Goal: Information Seeking & Learning: Learn about a topic

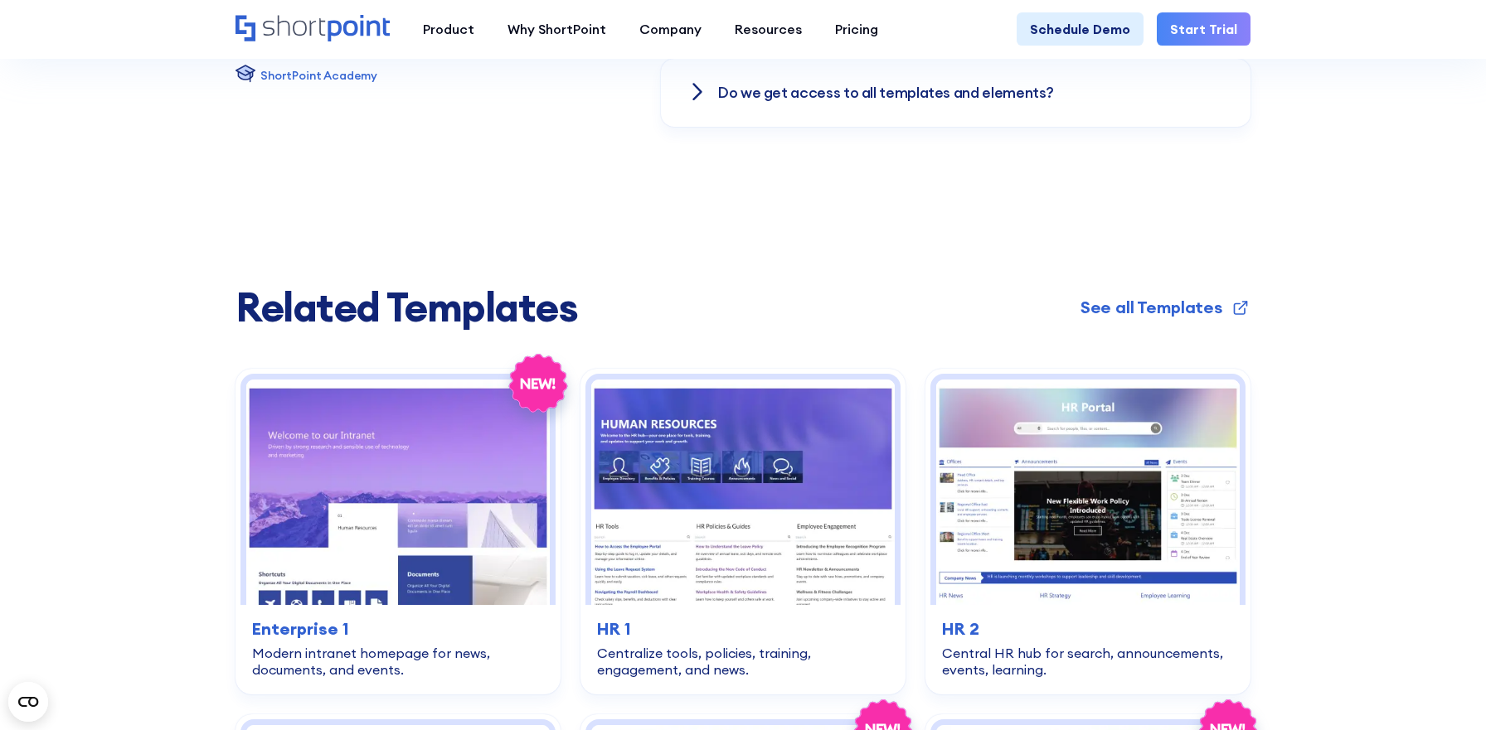
scroll to position [2917, 0]
click at [1229, 313] on link "See all Templates" at bounding box center [1165, 306] width 170 height 25
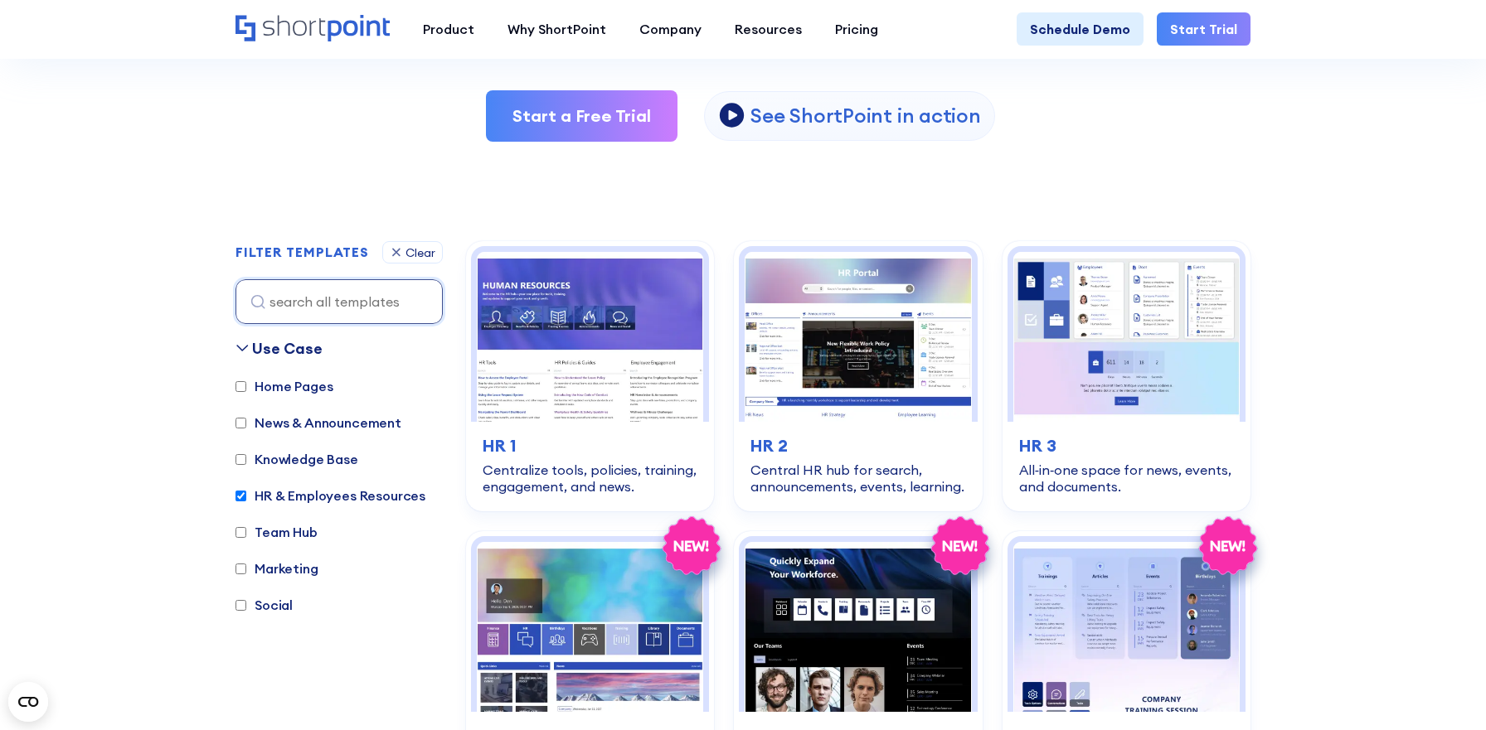
scroll to position [340, 0]
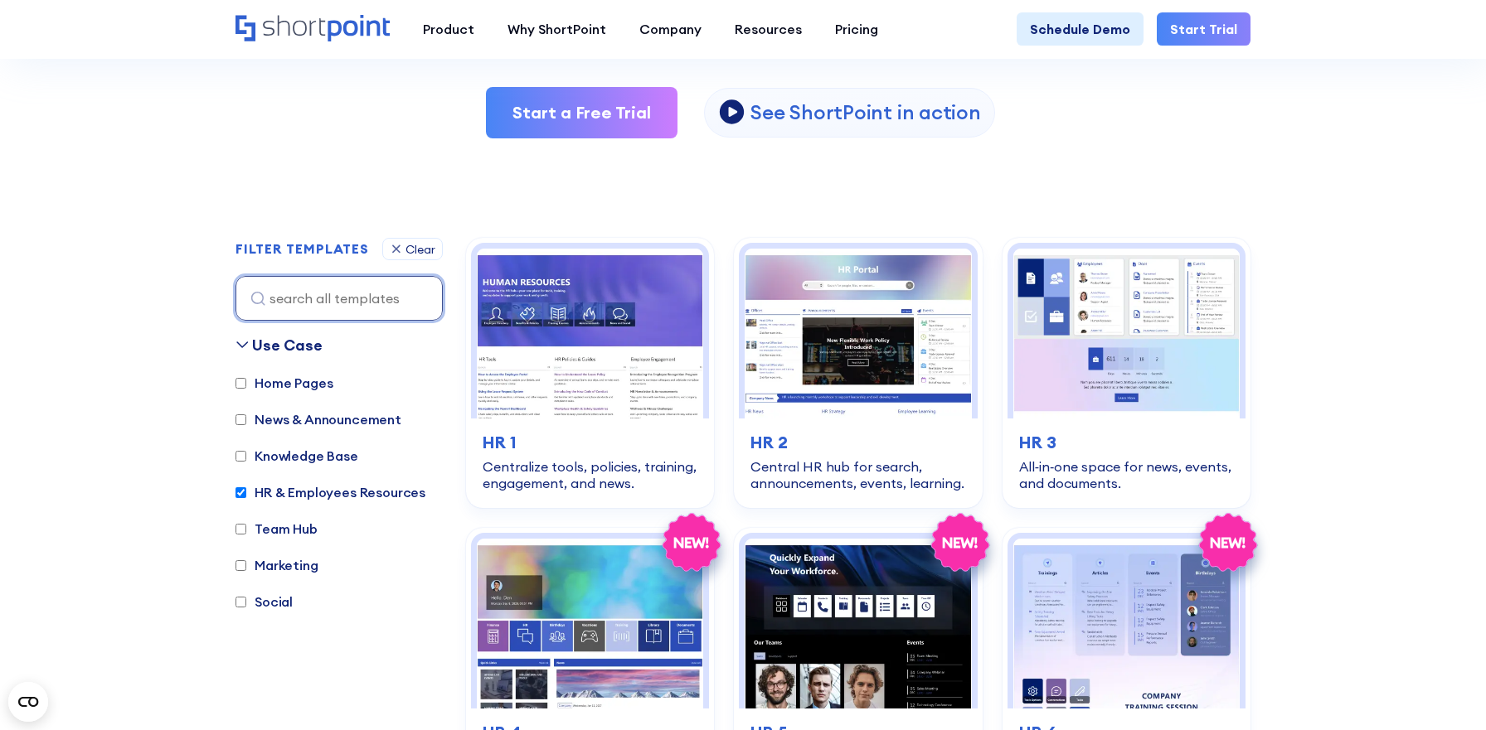
click at [307, 308] on input at bounding box center [338, 298] width 207 height 45
paste input "Intranet Layout 4 – Intranet Page Template"
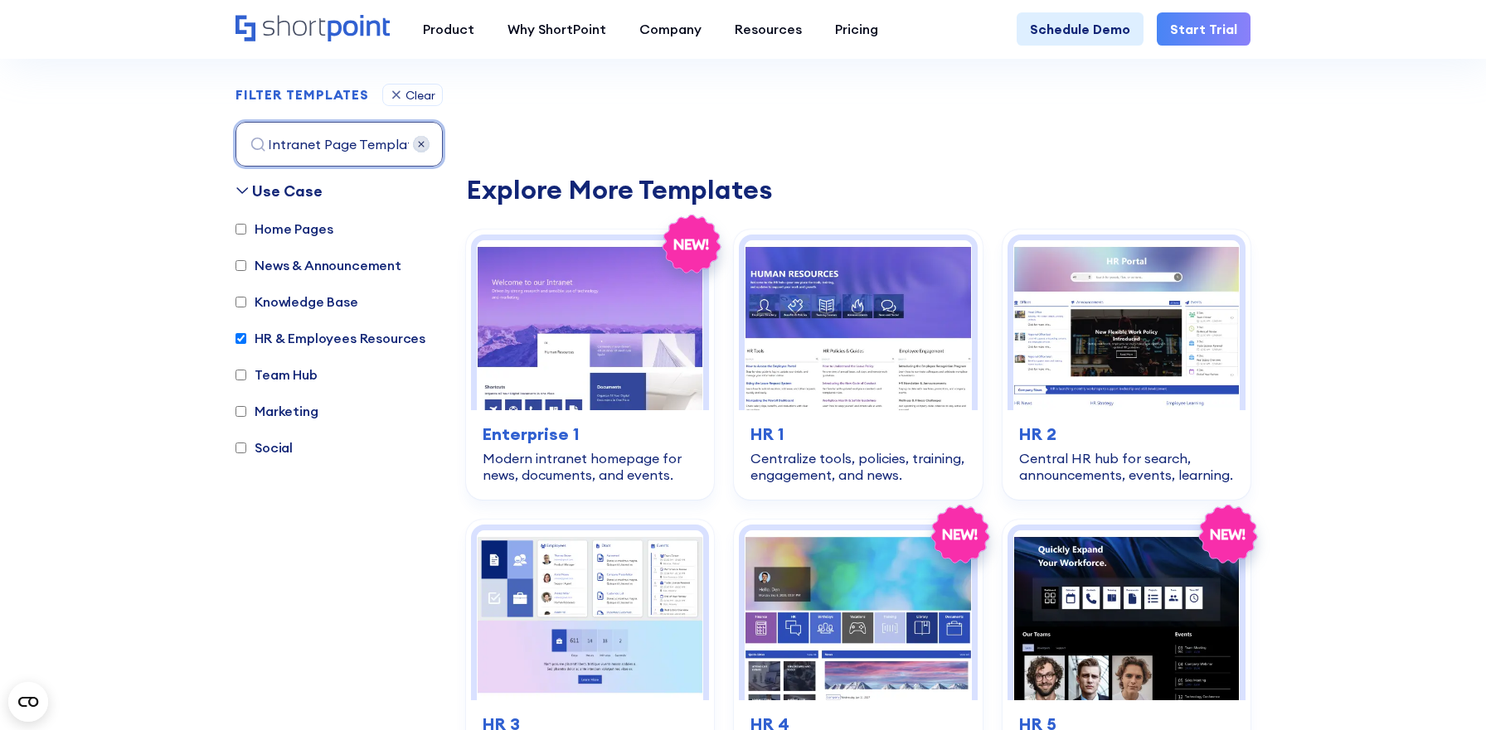
scroll to position [495, 0]
type input "Intranet Layout 4 – Intranet Page Template"
click at [420, 150] on img at bounding box center [421, 143] width 17 height 17
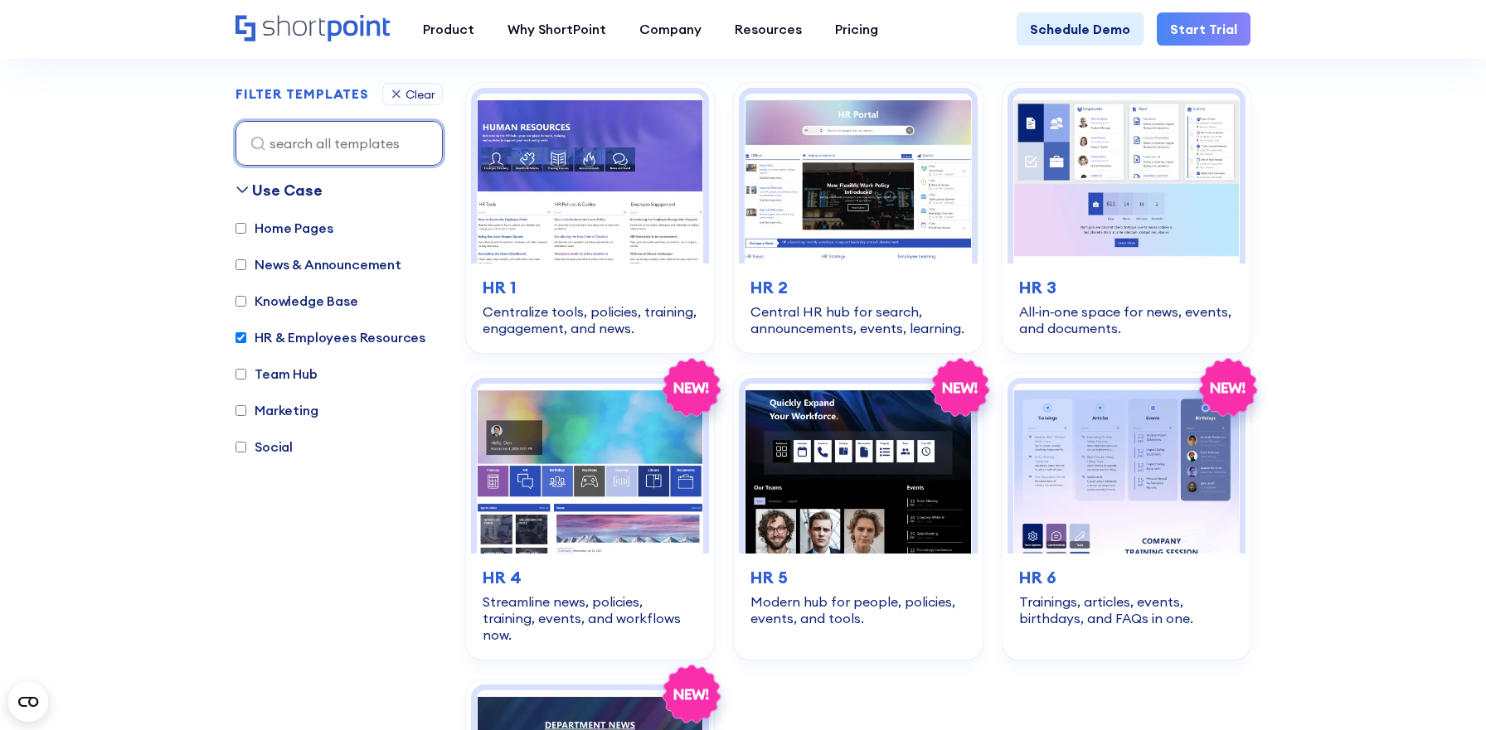
click at [393, 152] on input at bounding box center [338, 143] width 207 height 45
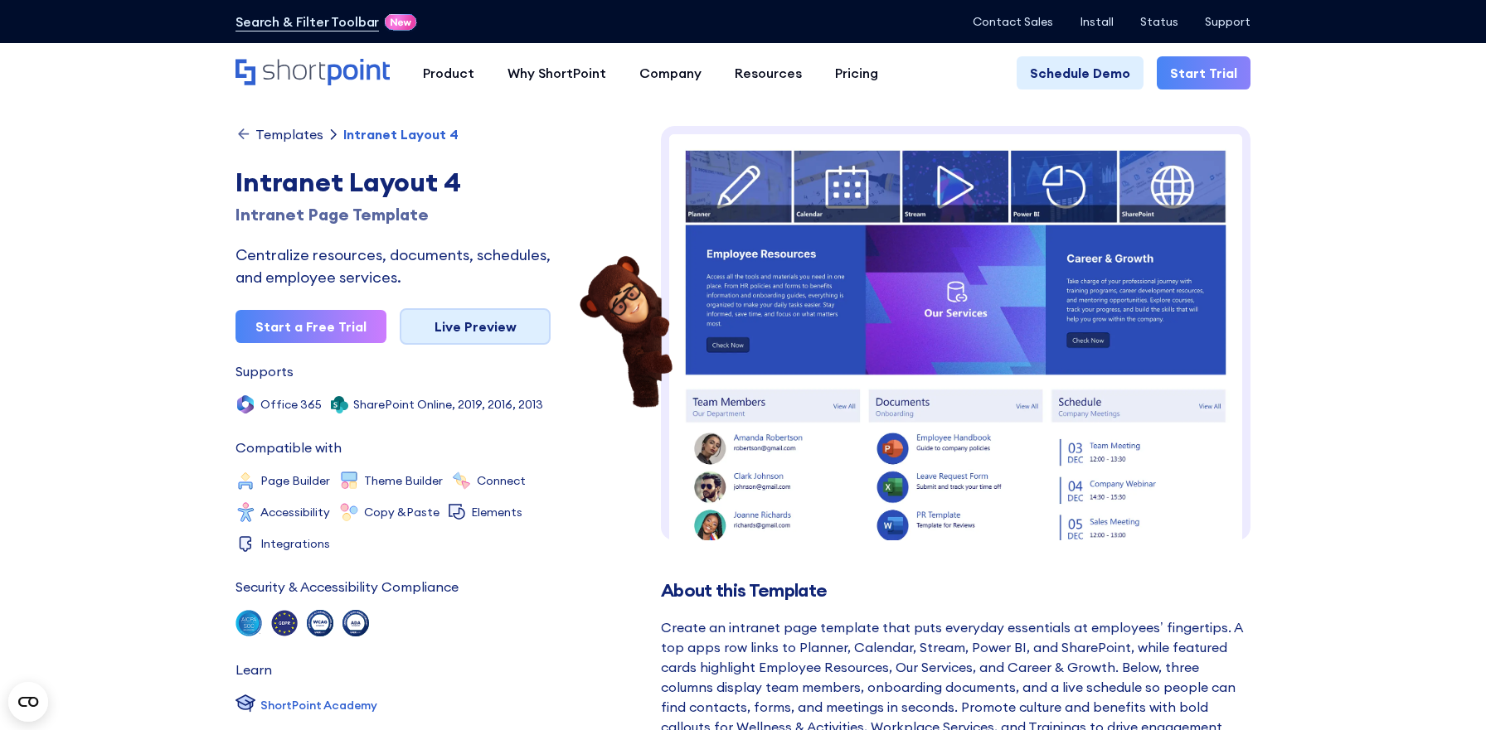
scroll to position [10, 0]
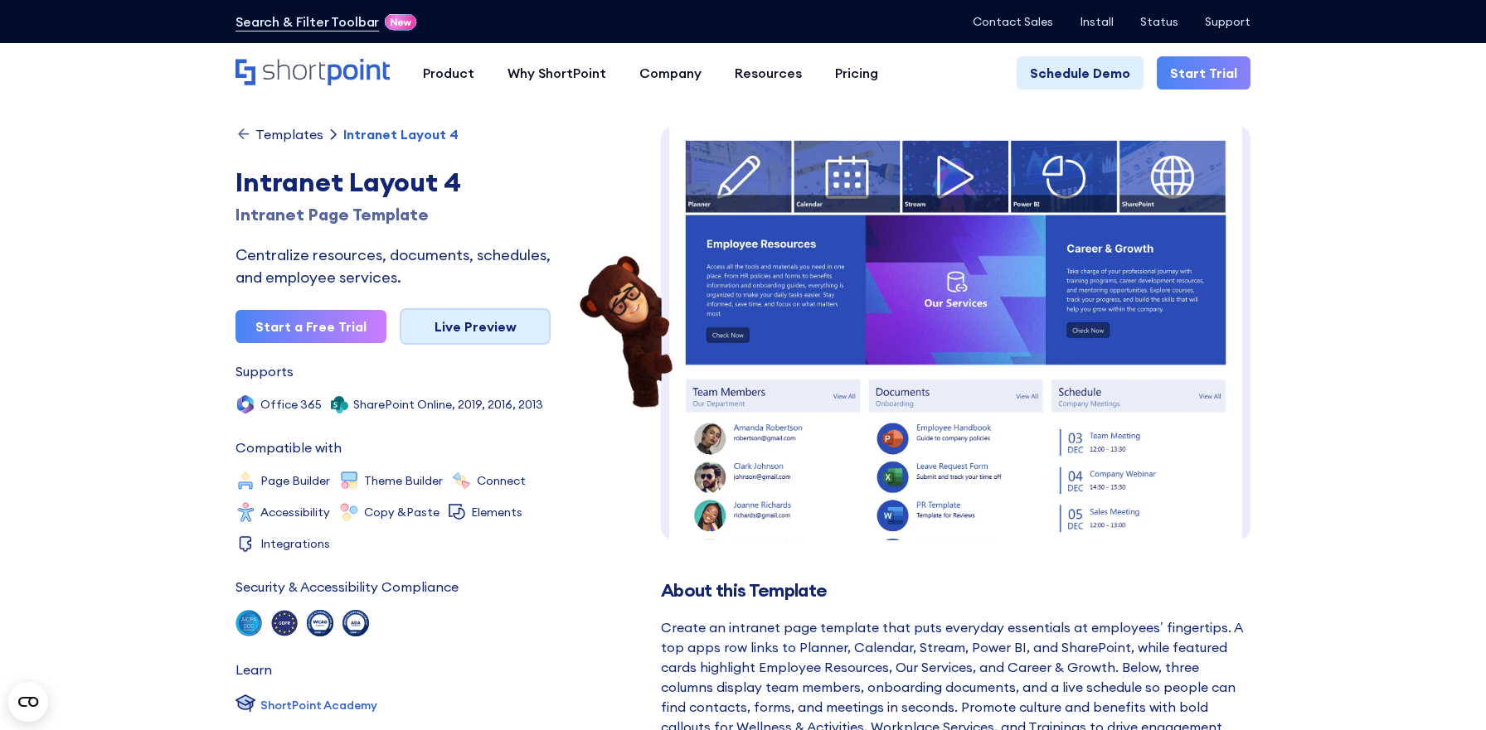
click at [500, 323] on link "Live Preview" at bounding box center [475, 326] width 151 height 36
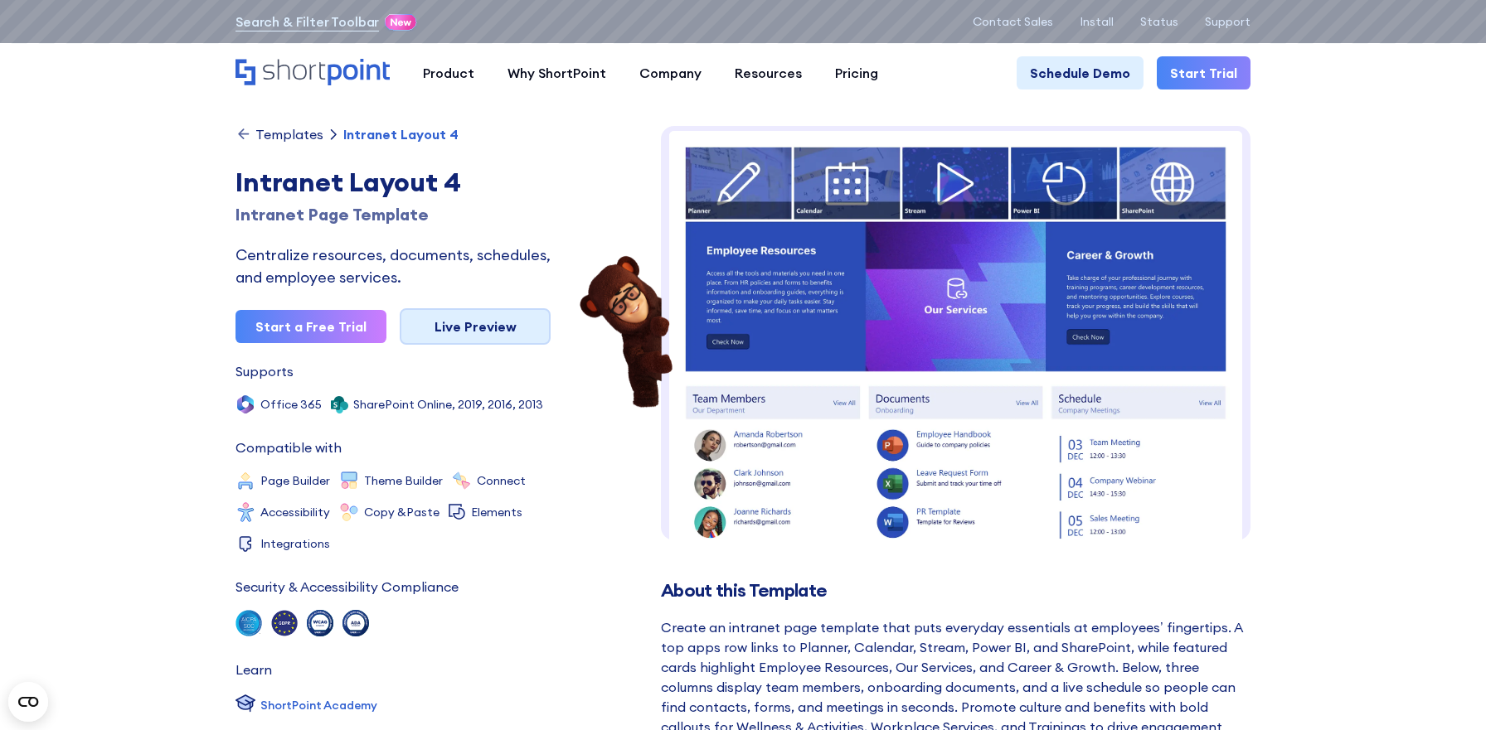
scroll to position [0, 0]
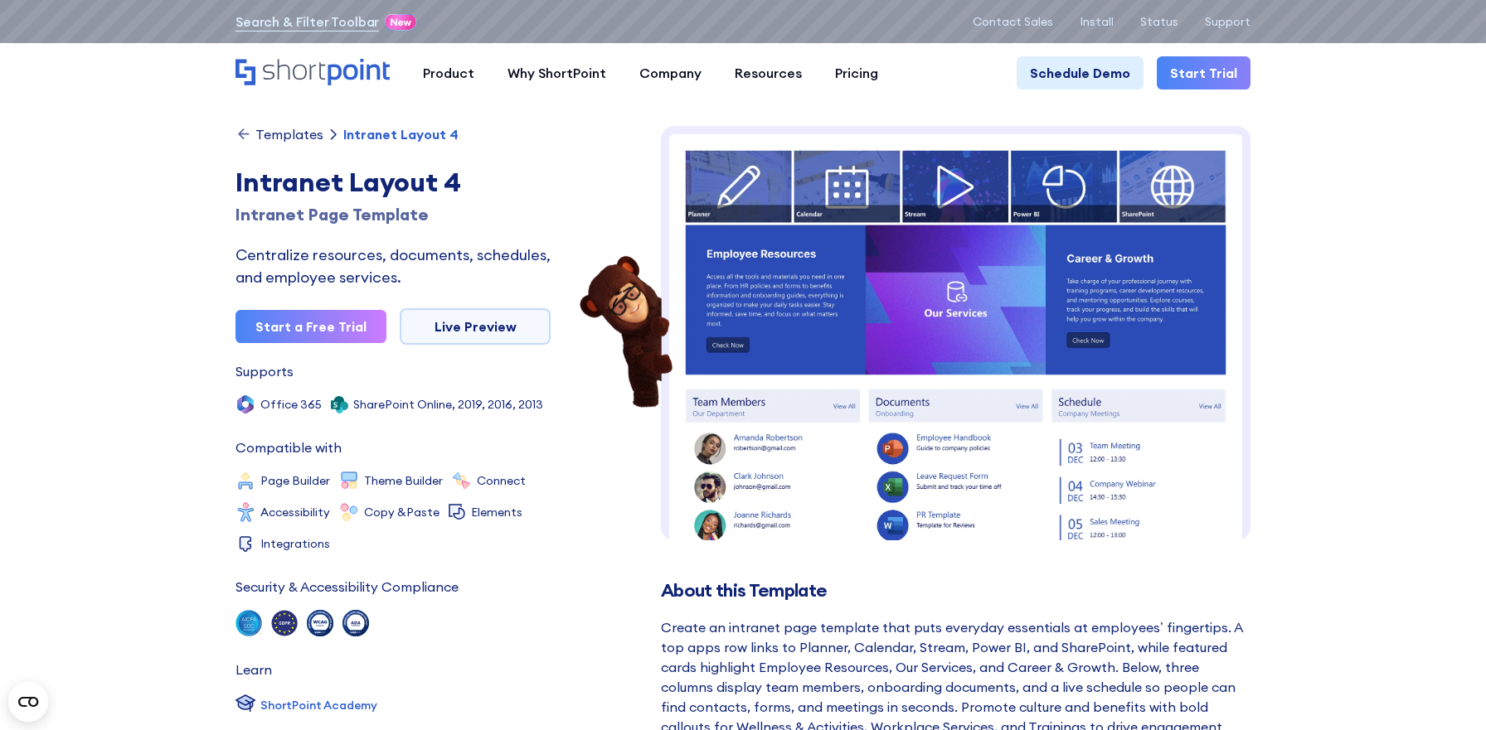
click at [246, 134] on icon at bounding box center [243, 134] width 17 height 17
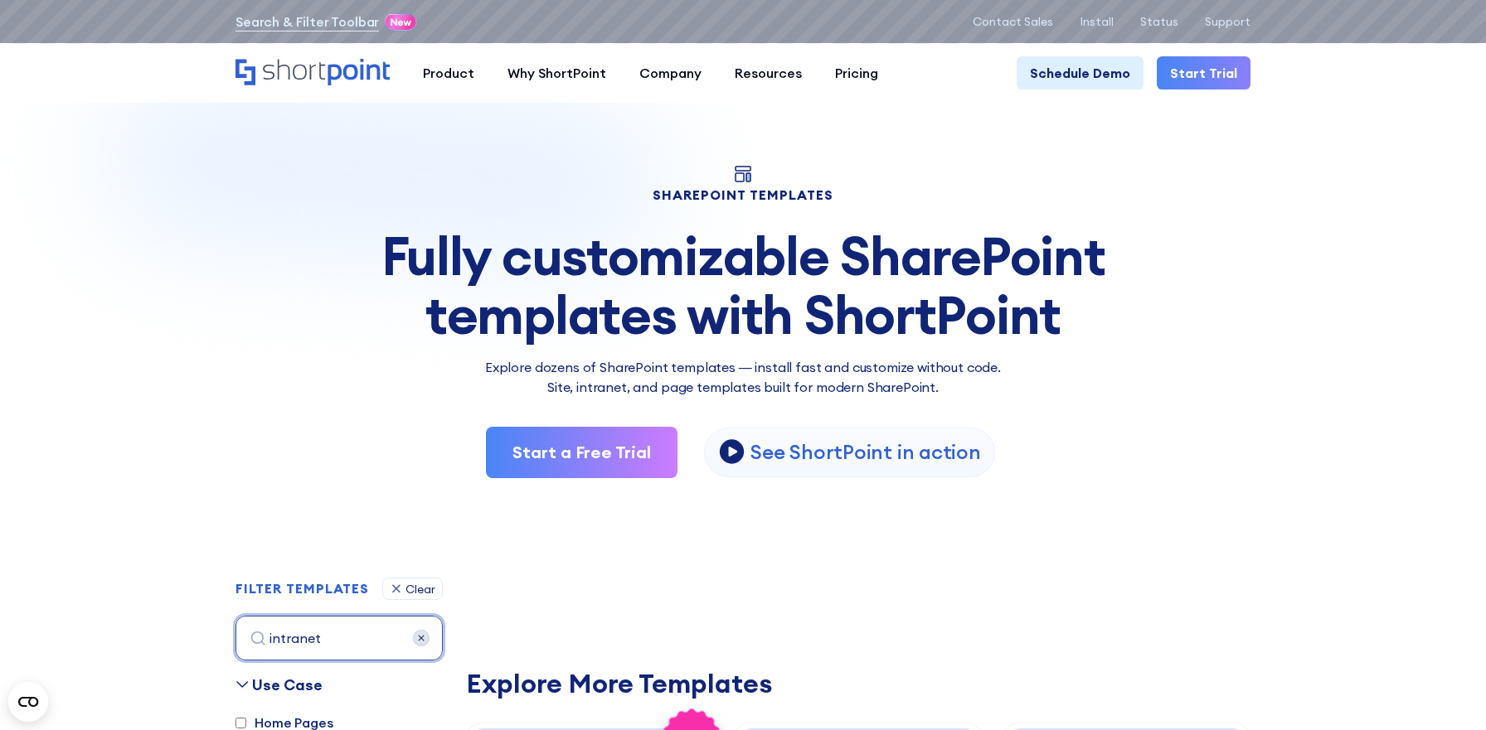
drag, startPoint x: 355, startPoint y: 640, endPoint x: 188, endPoint y: 625, distance: 167.3
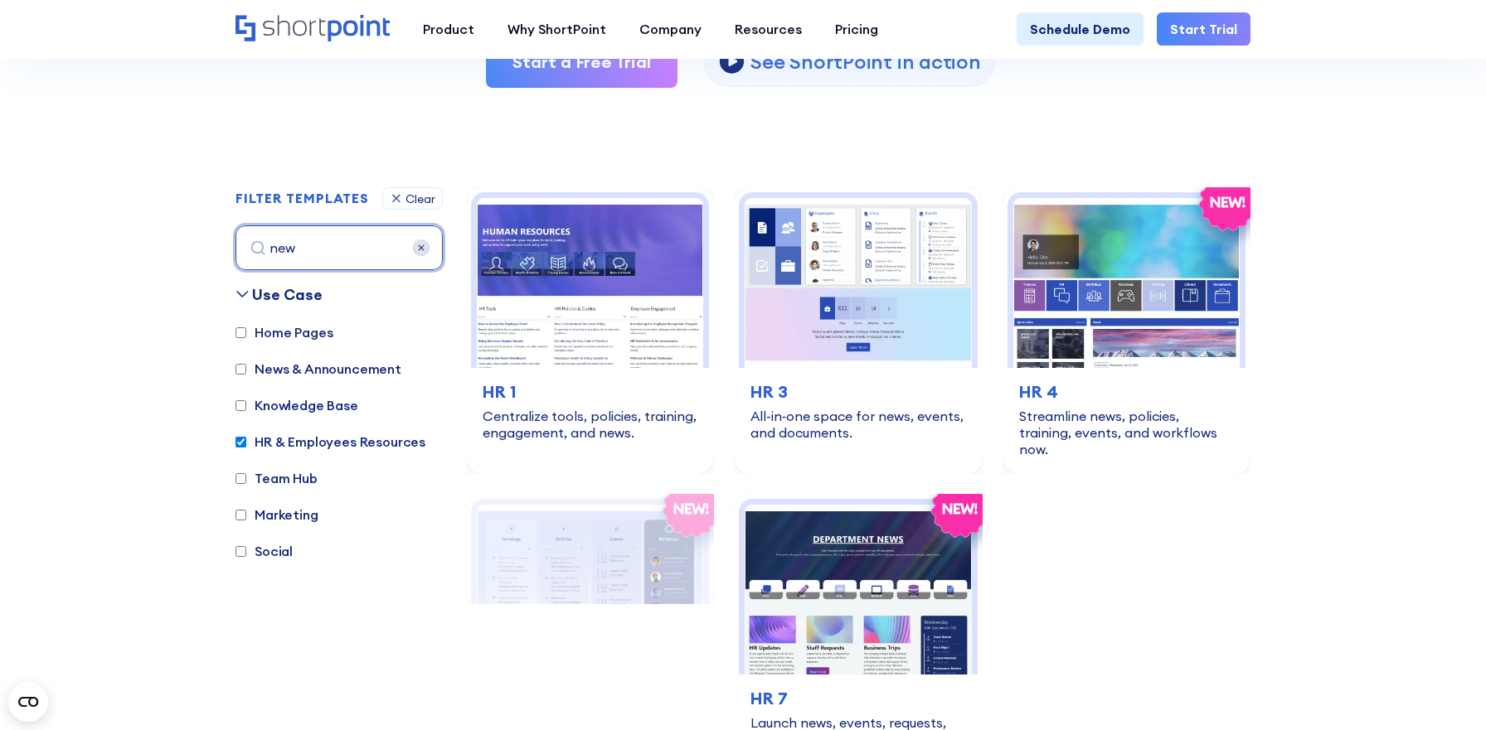
scroll to position [495, 0]
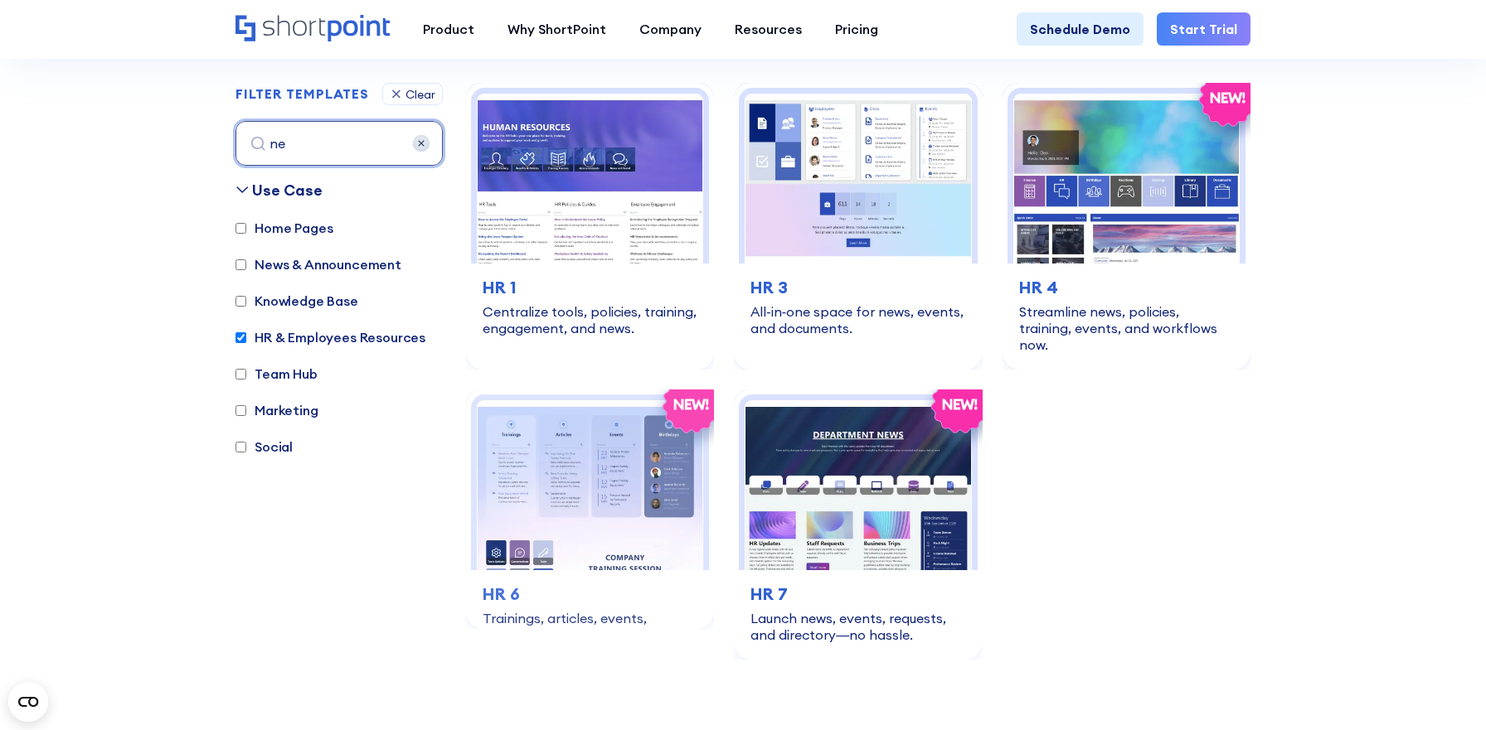
type input "n"
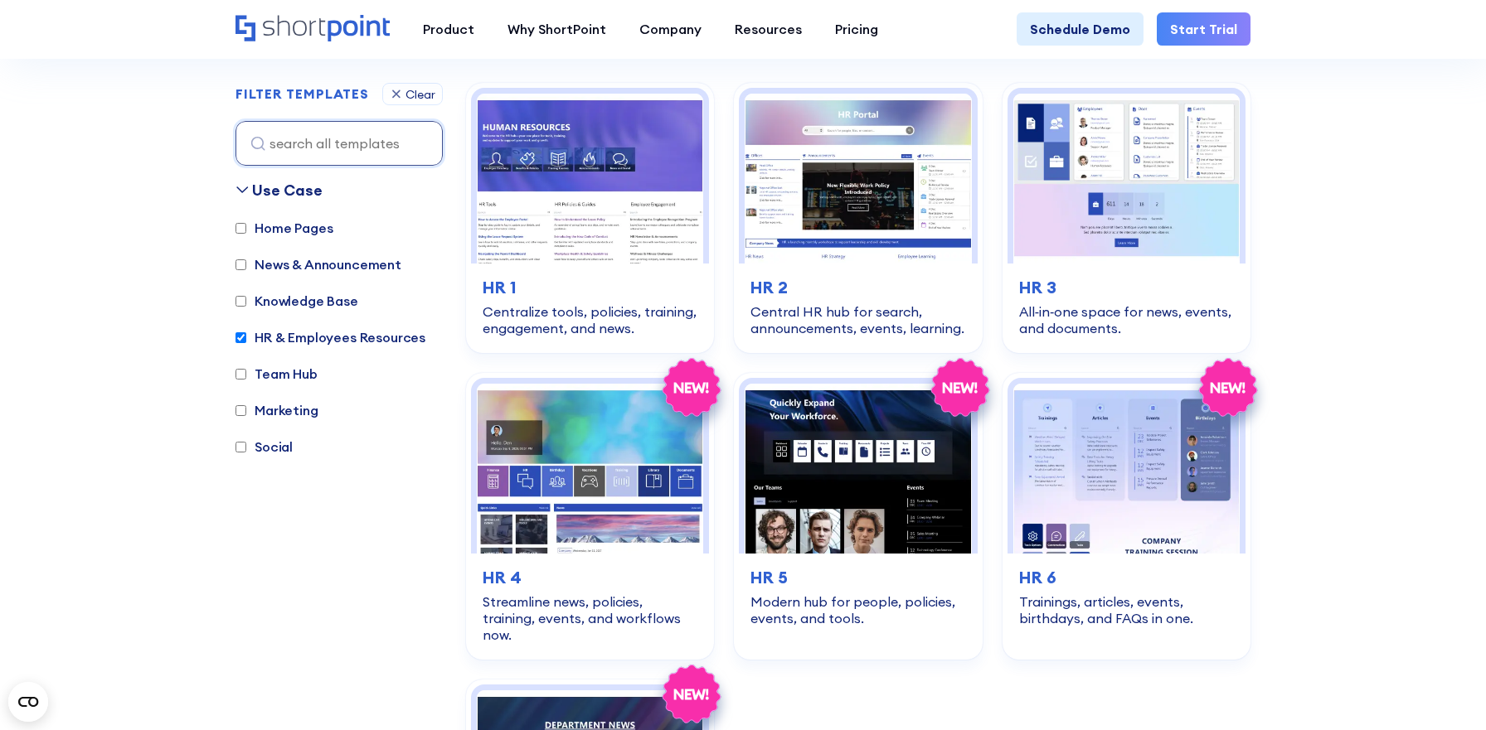
click at [240, 334] on input "HR & Employees Resources" at bounding box center [240, 337] width 11 height 11
checkbox input "false"
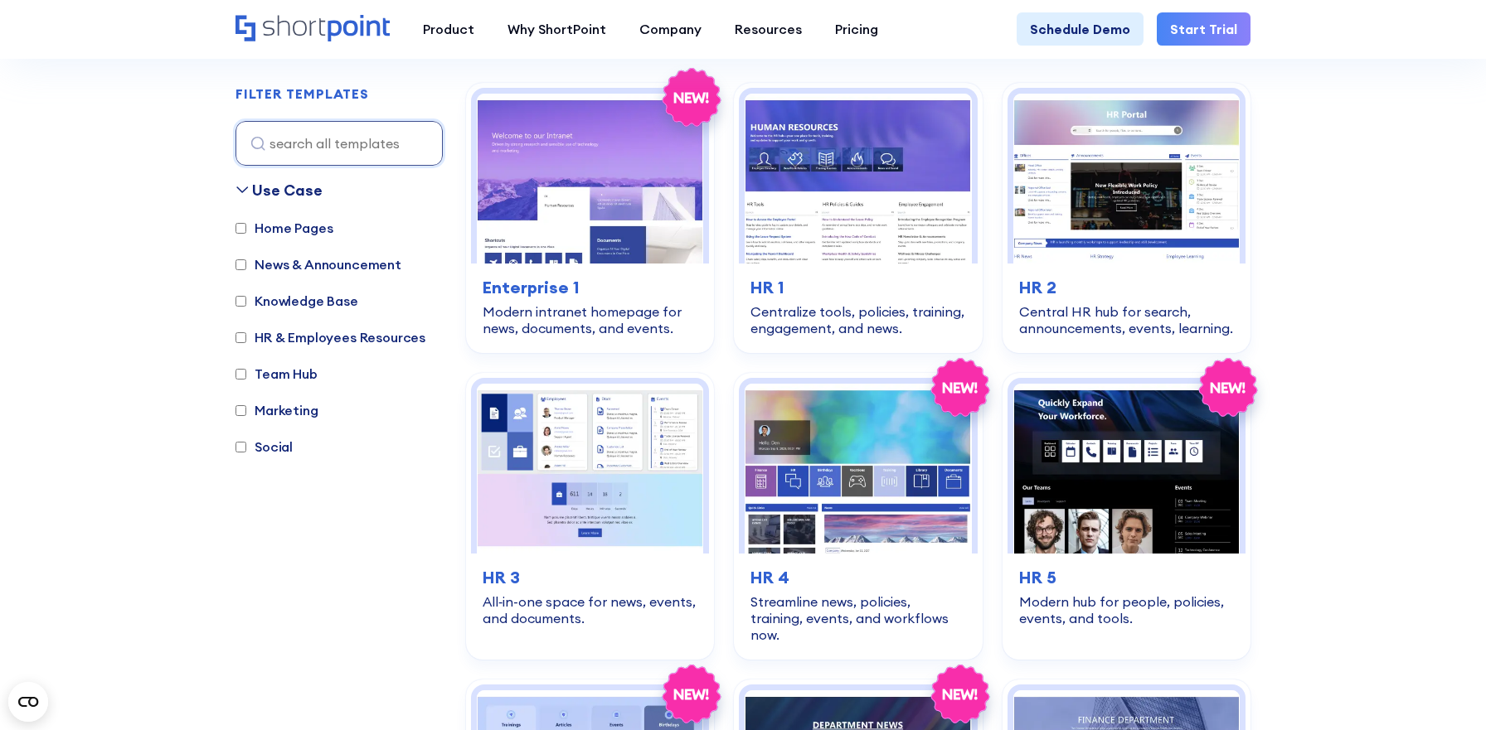
click at [292, 259] on label "News & Announcement" at bounding box center [318, 265] width 166 height 20
click at [246, 259] on input "News & Announcement" at bounding box center [240, 264] width 11 height 11
checkbox input "true"
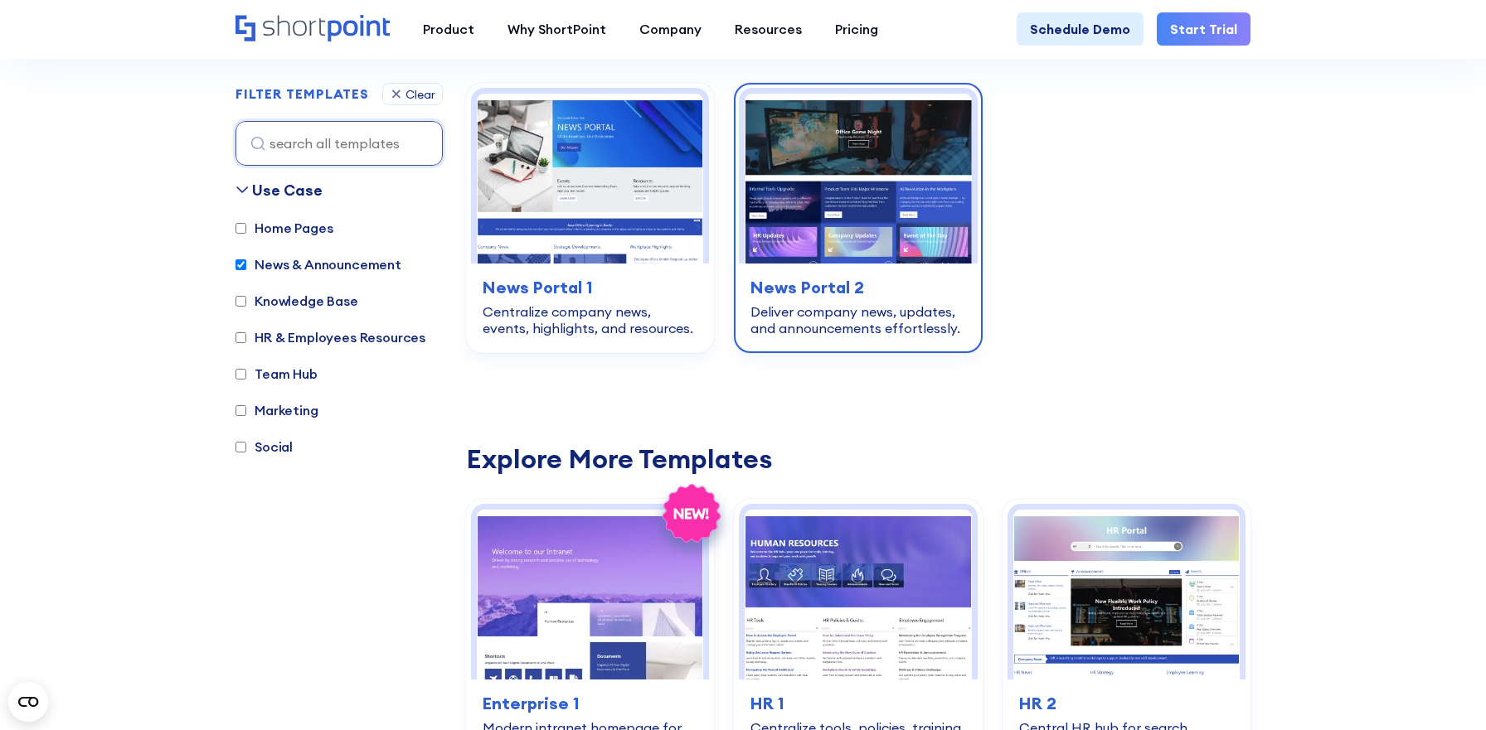
click at [919, 289] on h3 "News Portal 2" at bounding box center [857, 287] width 215 height 25
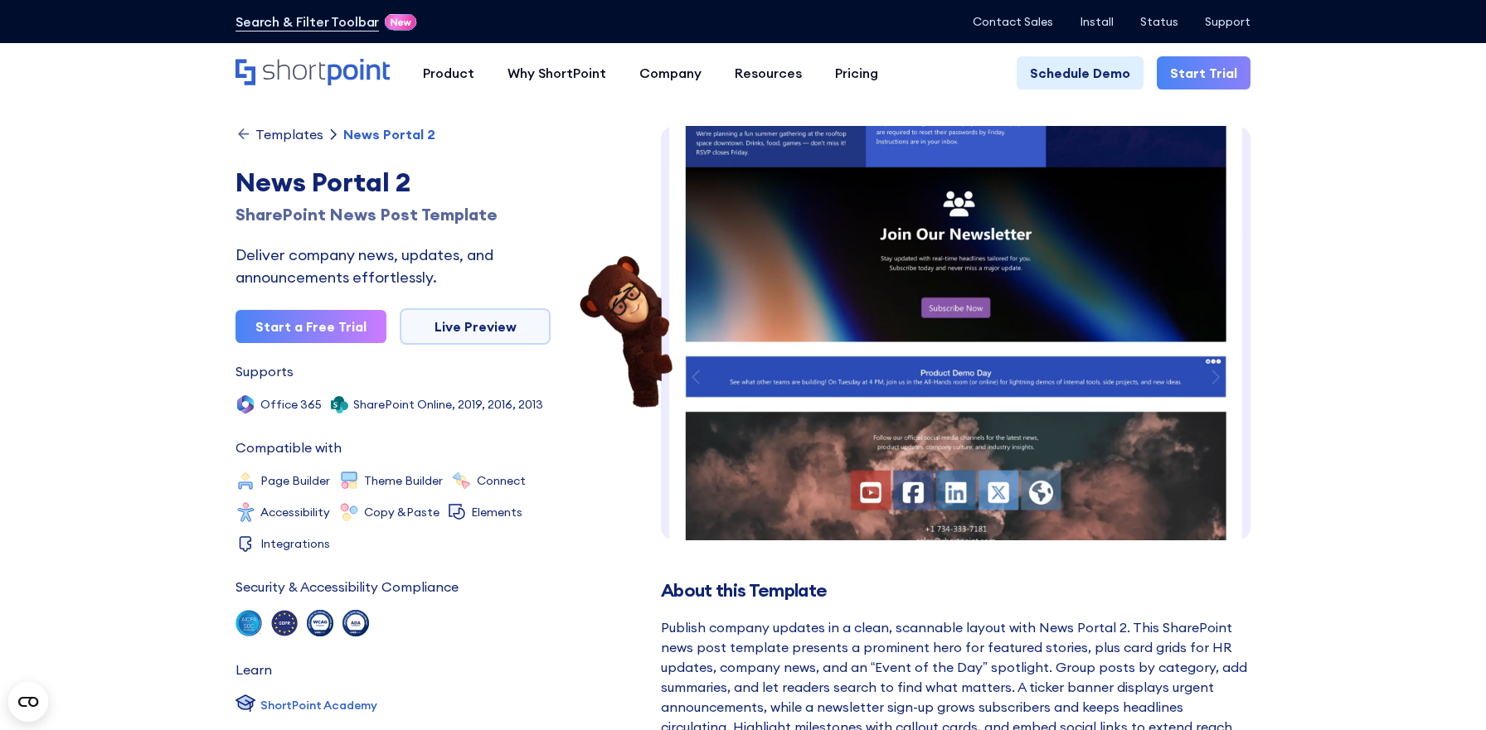
scroll to position [606, 0]
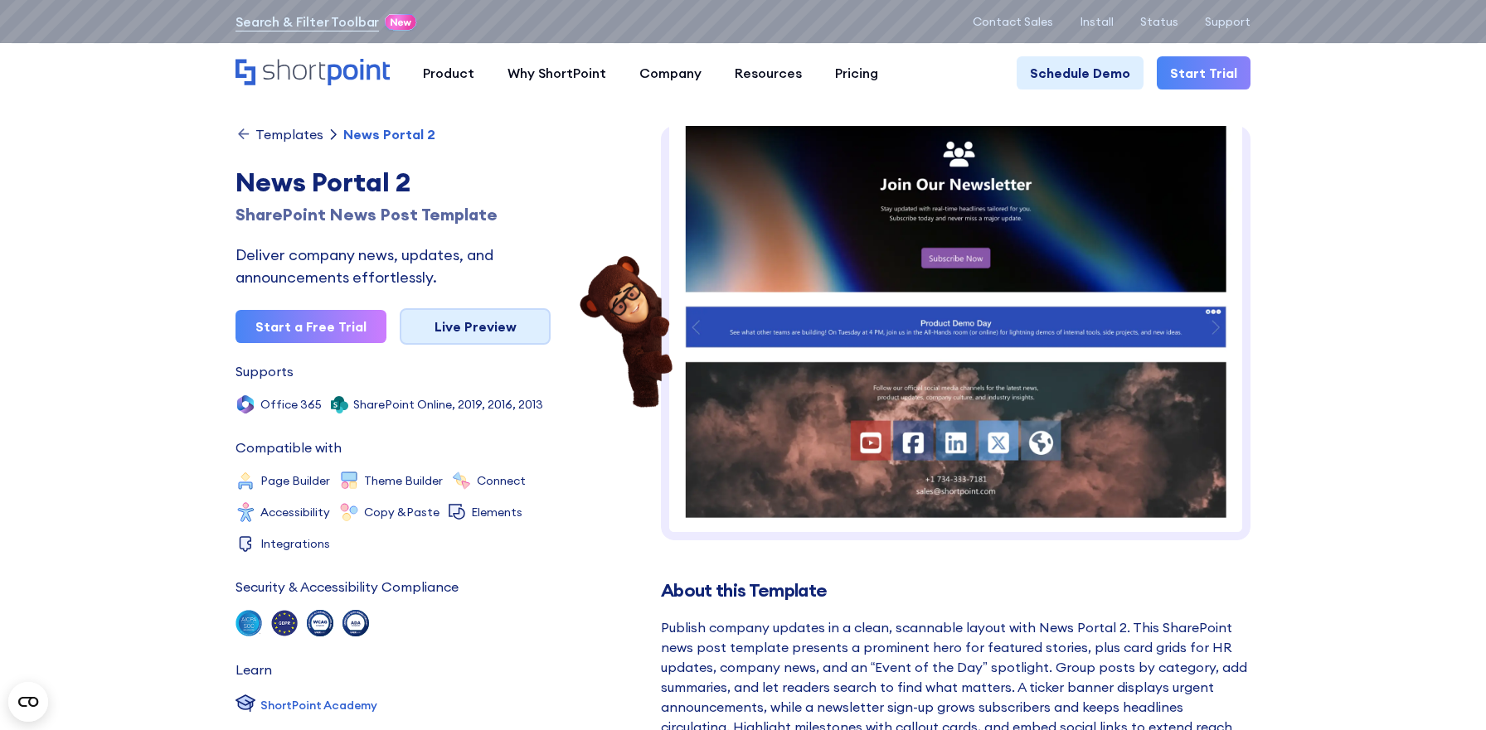
click at [469, 318] on link "Live Preview" at bounding box center [475, 326] width 151 height 36
click at [477, 327] on link "Live Preview" at bounding box center [475, 326] width 151 height 36
click at [328, 332] on link "Start a Free Trial" at bounding box center [310, 326] width 151 height 33
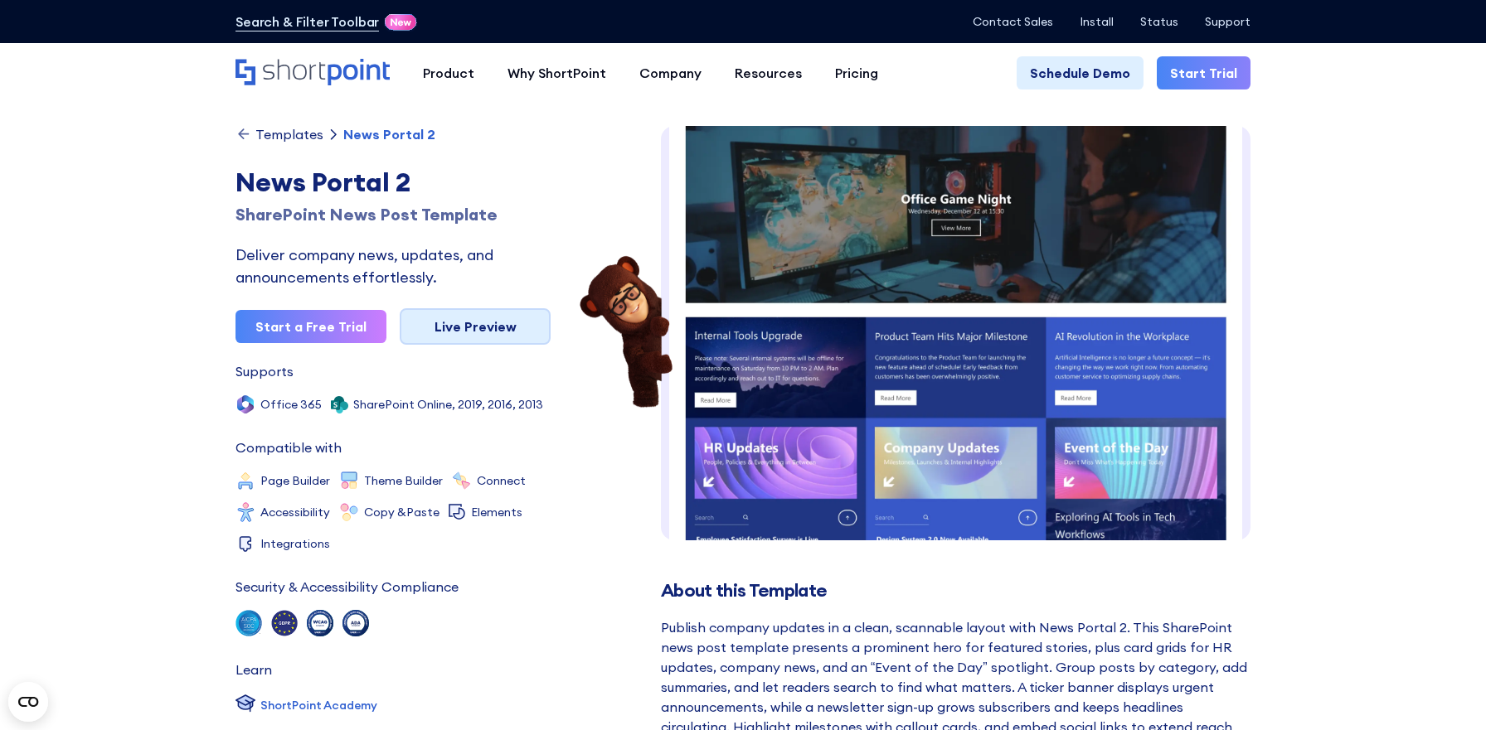
scroll to position [17, 0]
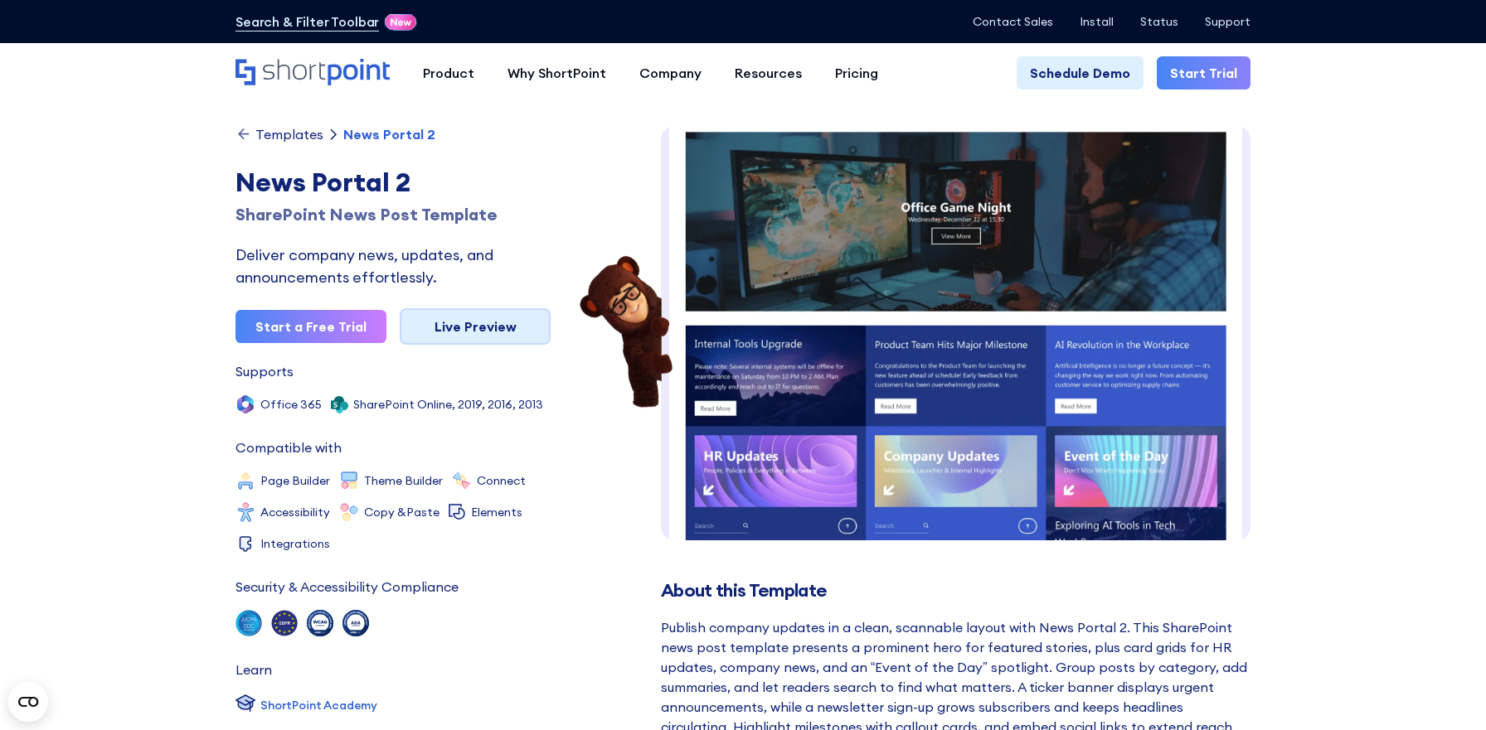
click at [441, 329] on link "Live Preview" at bounding box center [475, 326] width 151 height 36
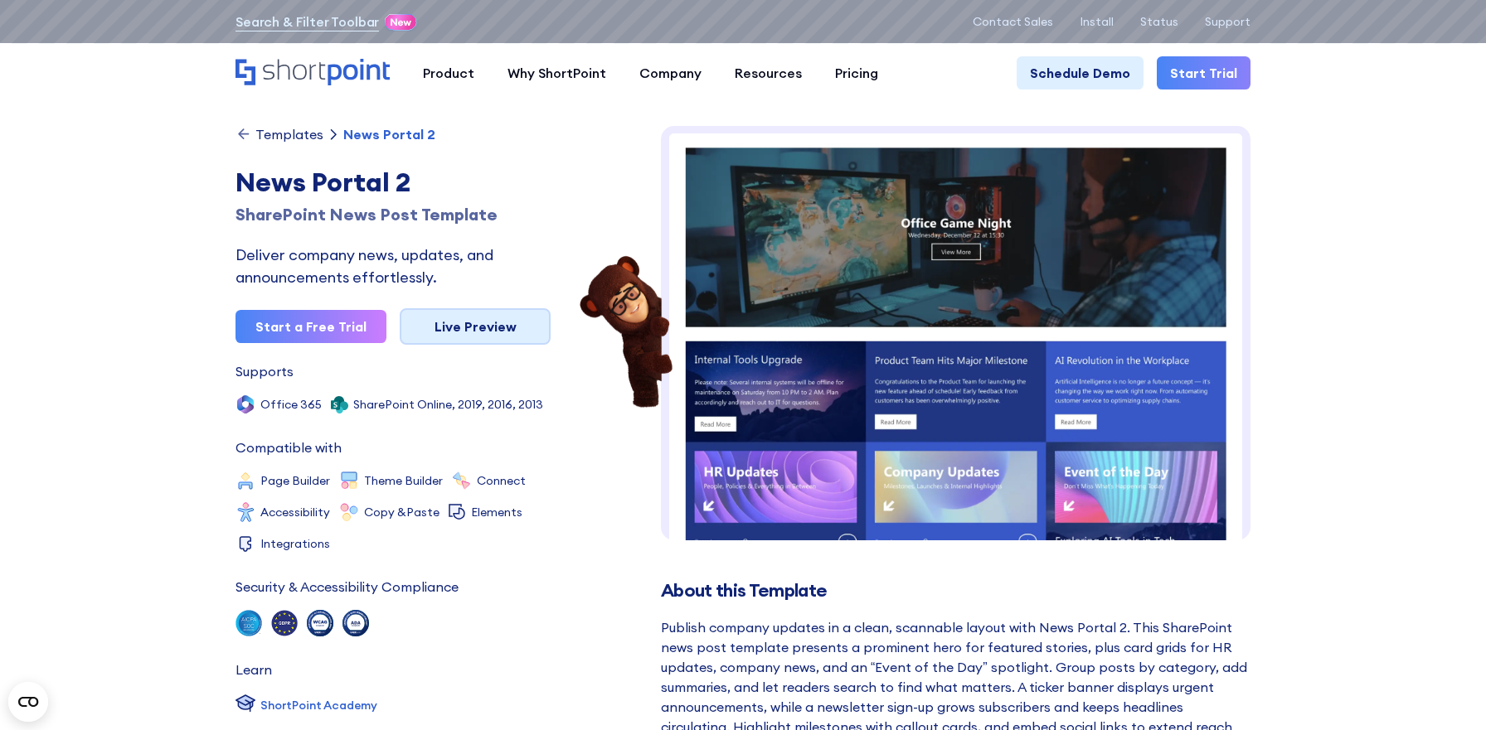
scroll to position [0, 0]
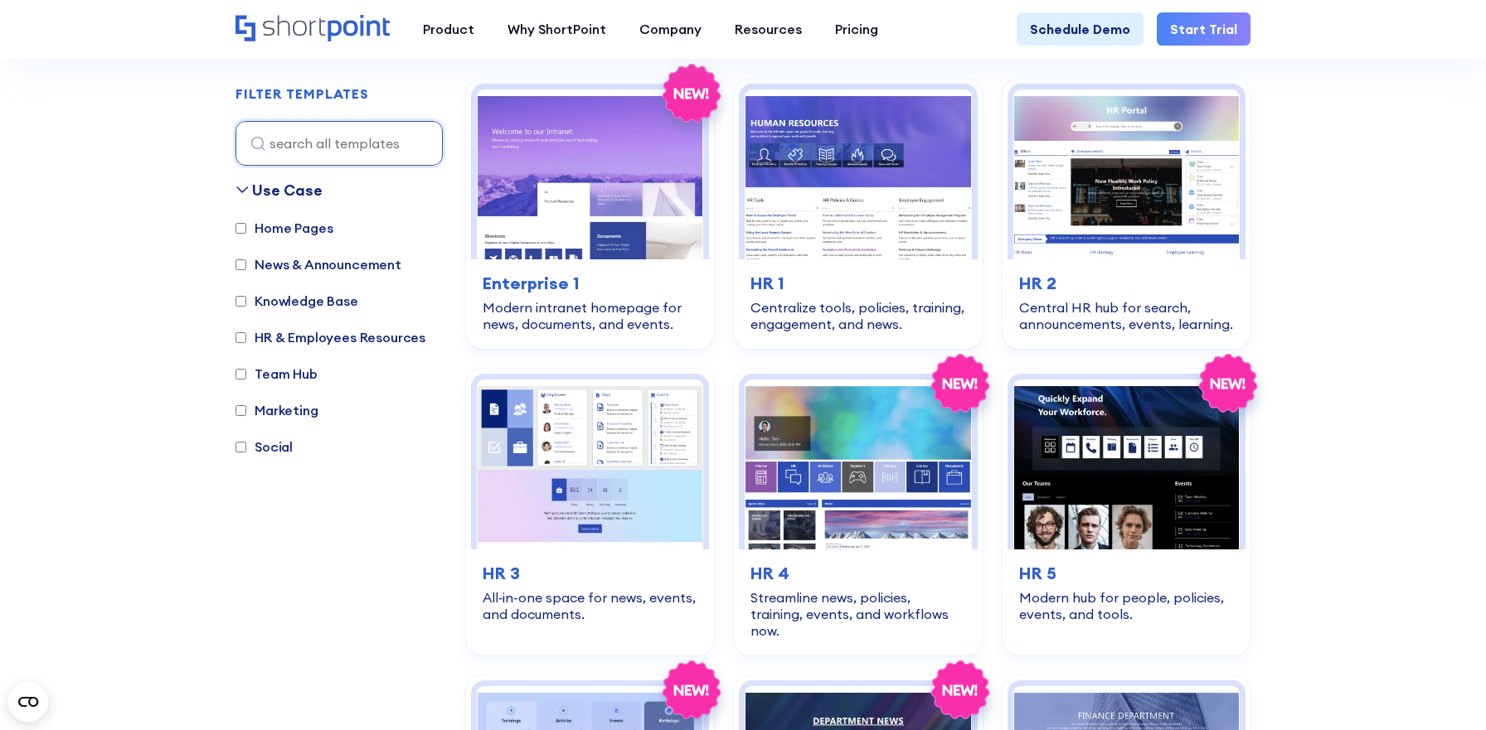
scroll to position [501, 0]
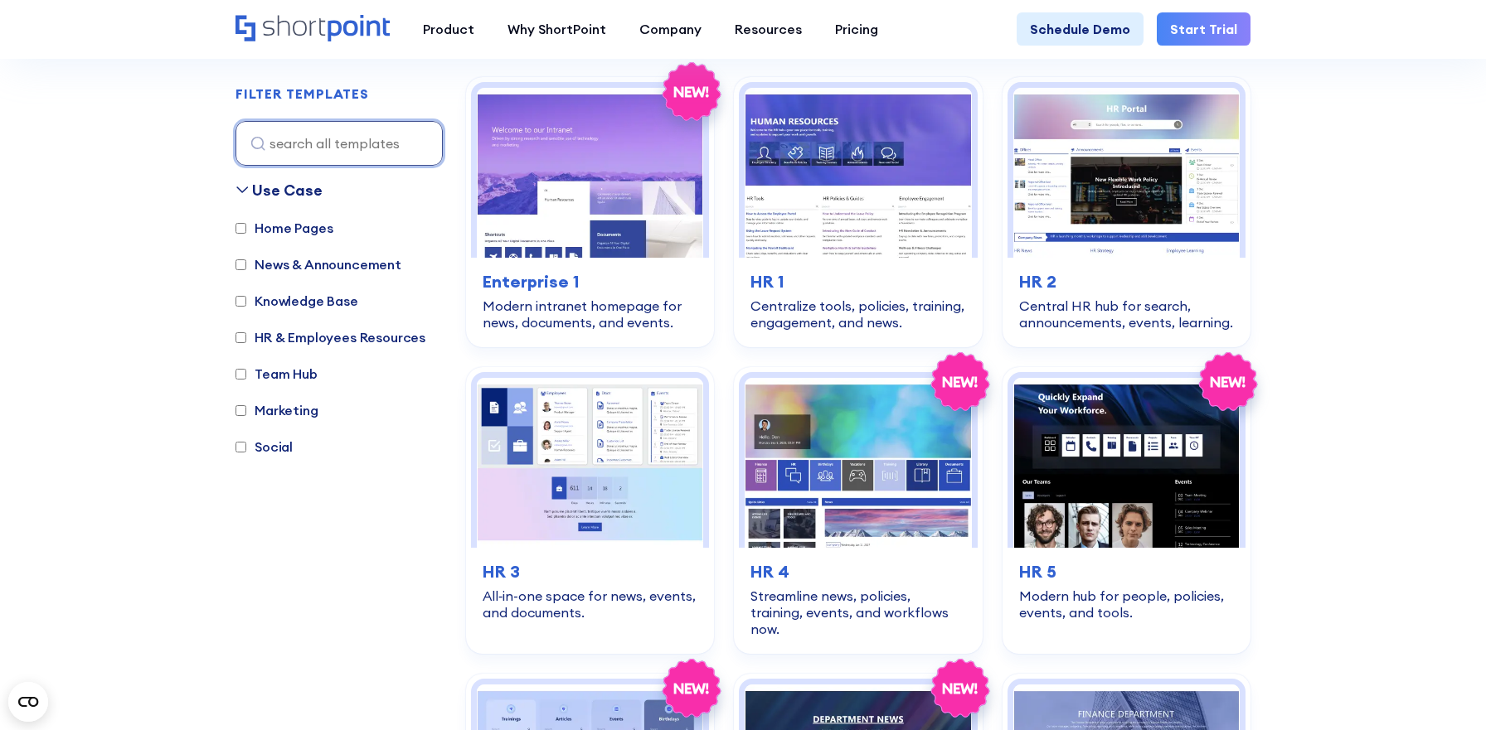
click at [338, 142] on input at bounding box center [338, 143] width 207 height 45
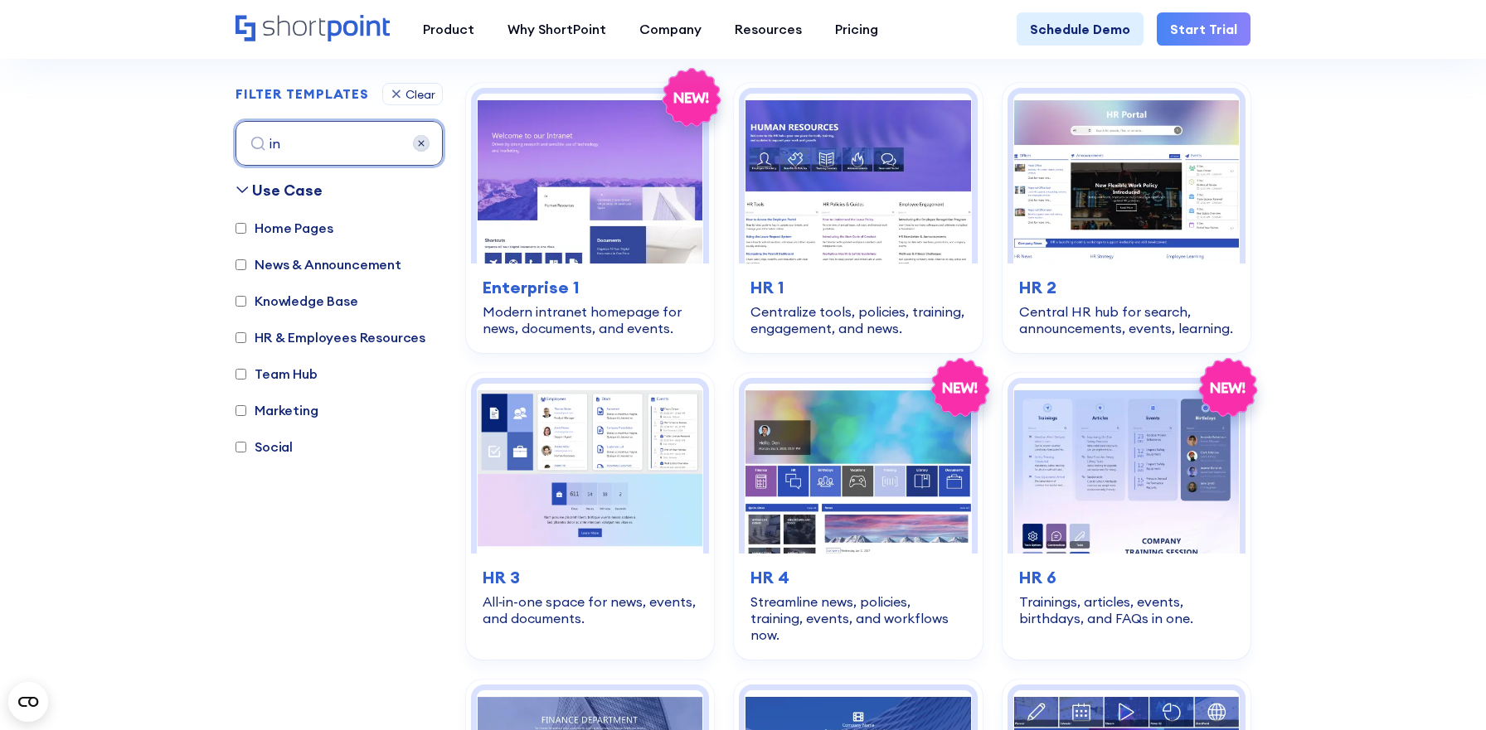
scroll to position [495, 0]
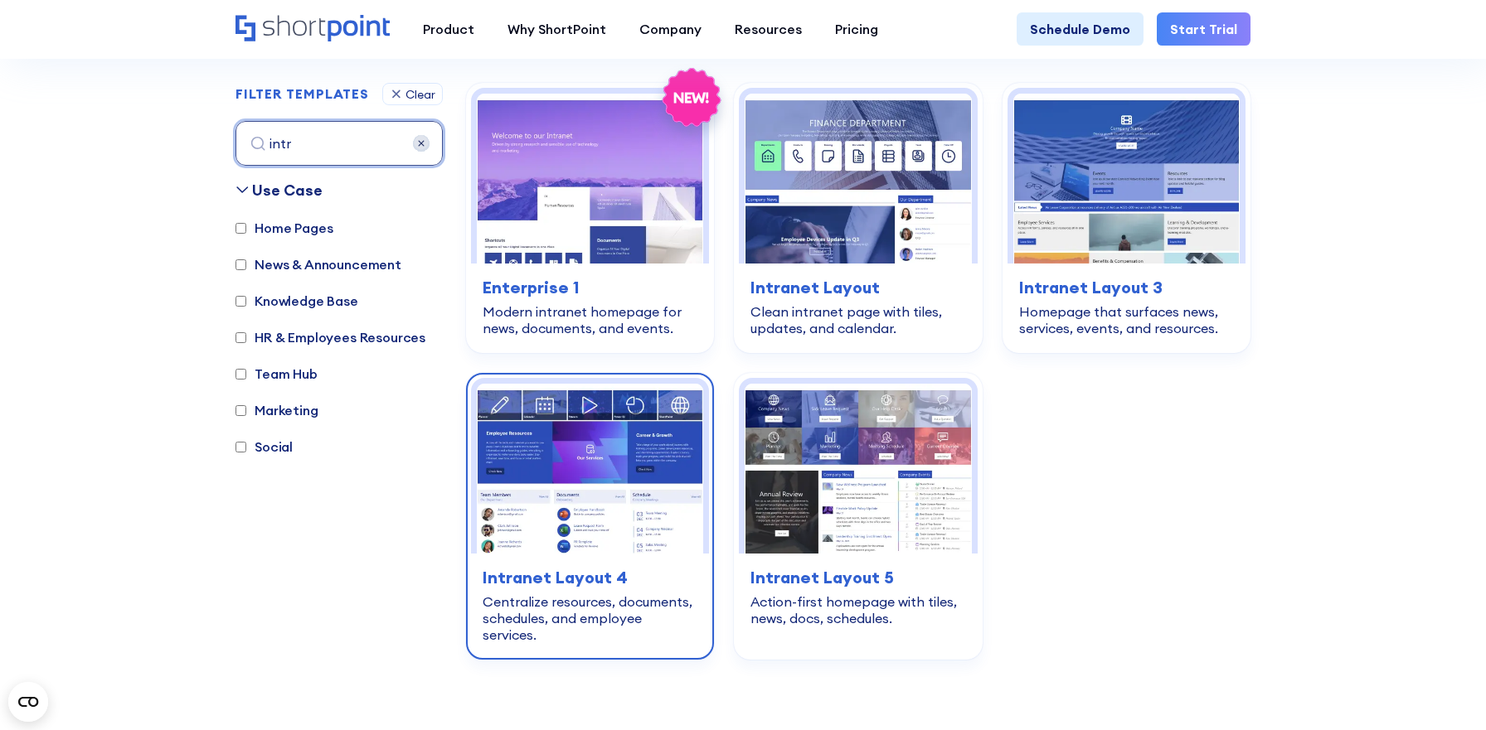
type input "intr"
click at [591, 502] on img at bounding box center [590, 469] width 226 height 170
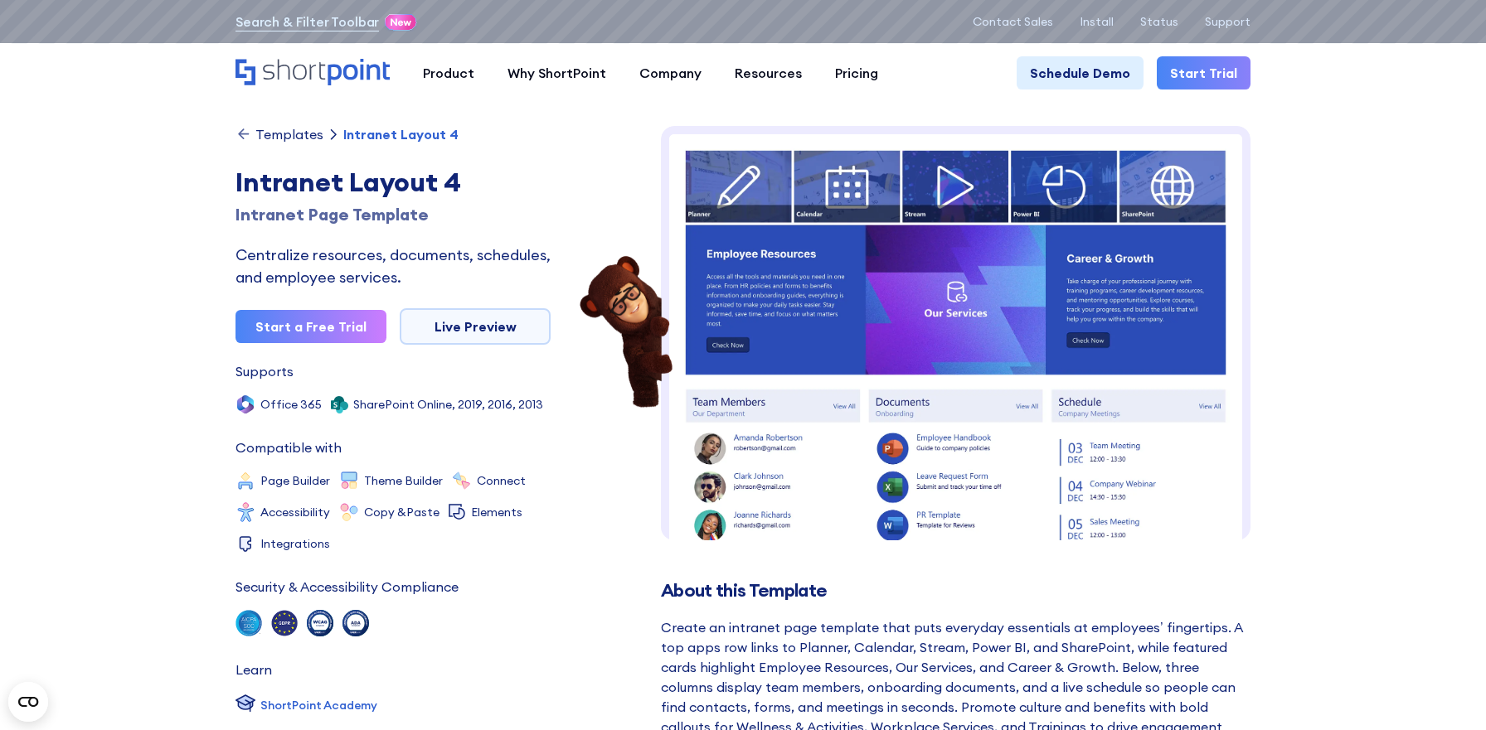
click at [528, 303] on div "Templates Intranet Layout 4 Intranet Layout 4 Intranet Page Template Centralize…" at bounding box center [392, 441] width 315 height 631
click at [526, 317] on link "Live Preview" at bounding box center [475, 326] width 151 height 36
